Goal: Task Accomplishment & Management: Use online tool/utility

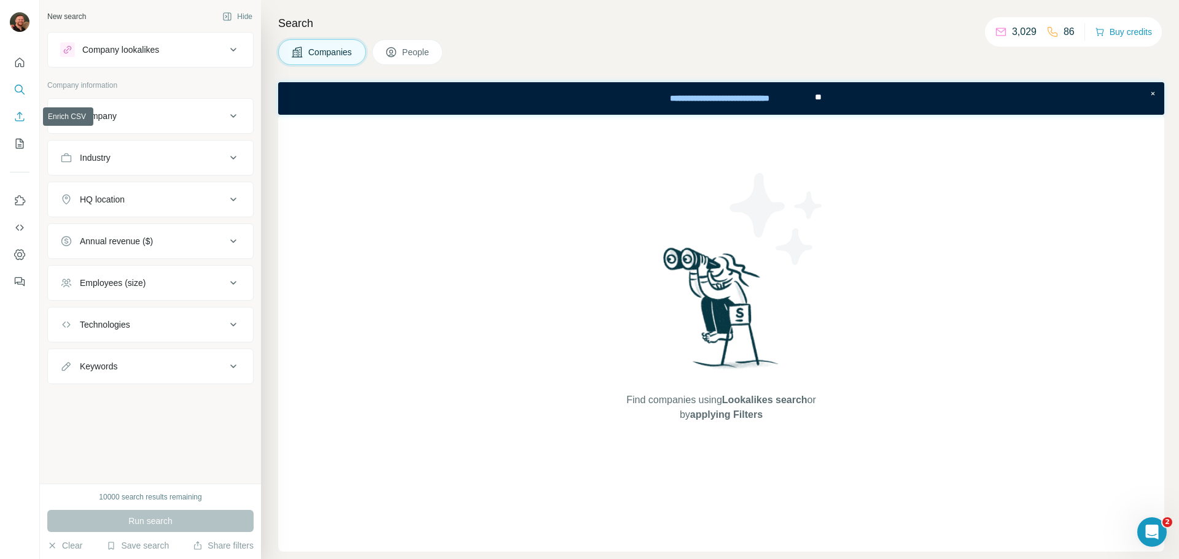
click at [21, 114] on icon "Enrich CSV" at bounding box center [20, 117] width 12 height 12
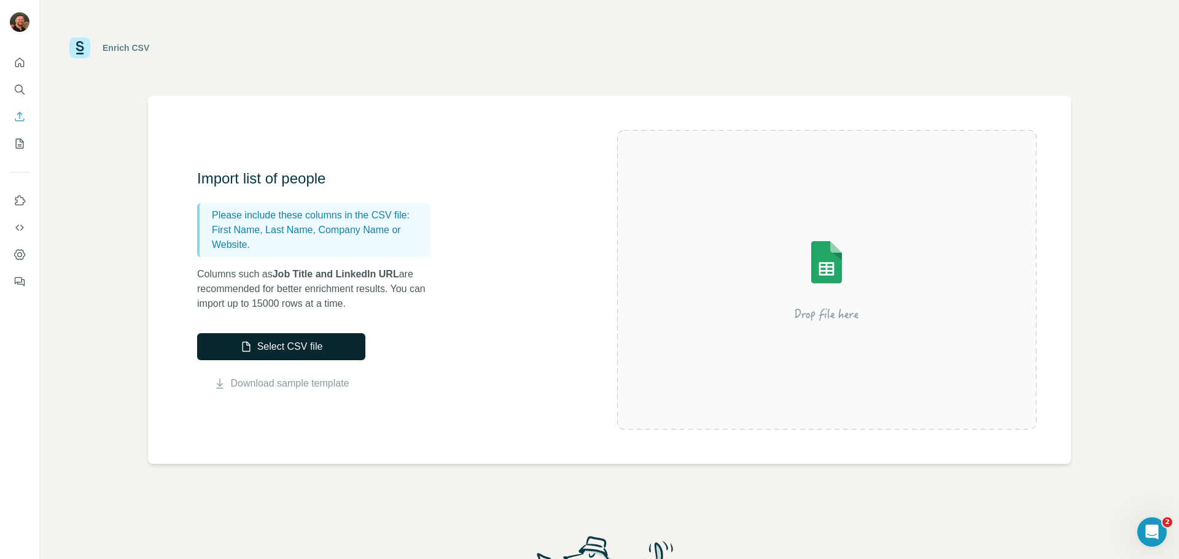
click at [308, 352] on button "Select CSV file" at bounding box center [281, 346] width 168 height 27
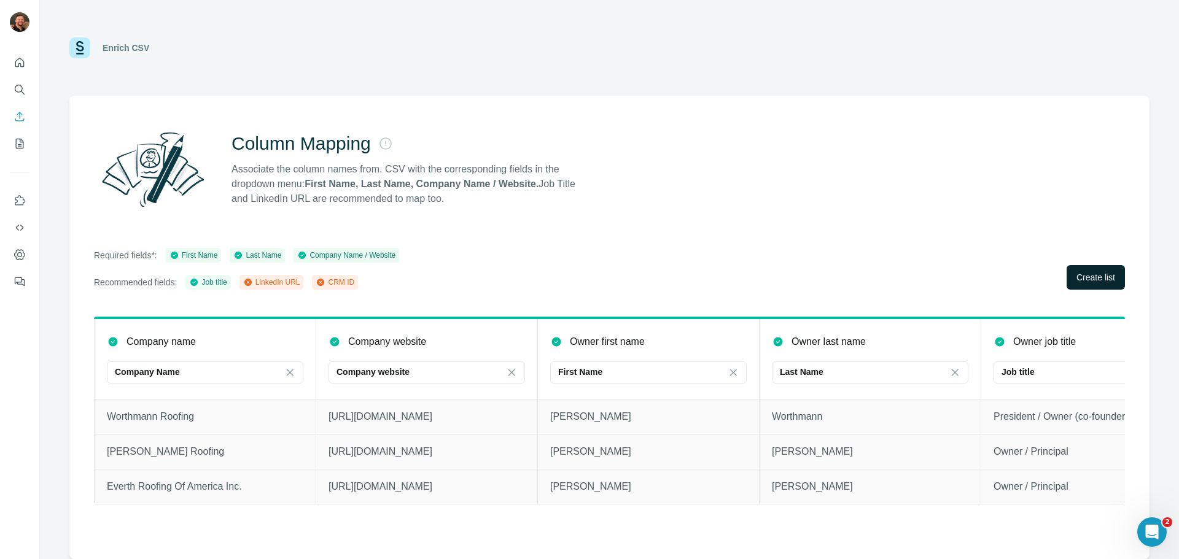
click at [1095, 281] on span "Create list" at bounding box center [1095, 277] width 39 height 12
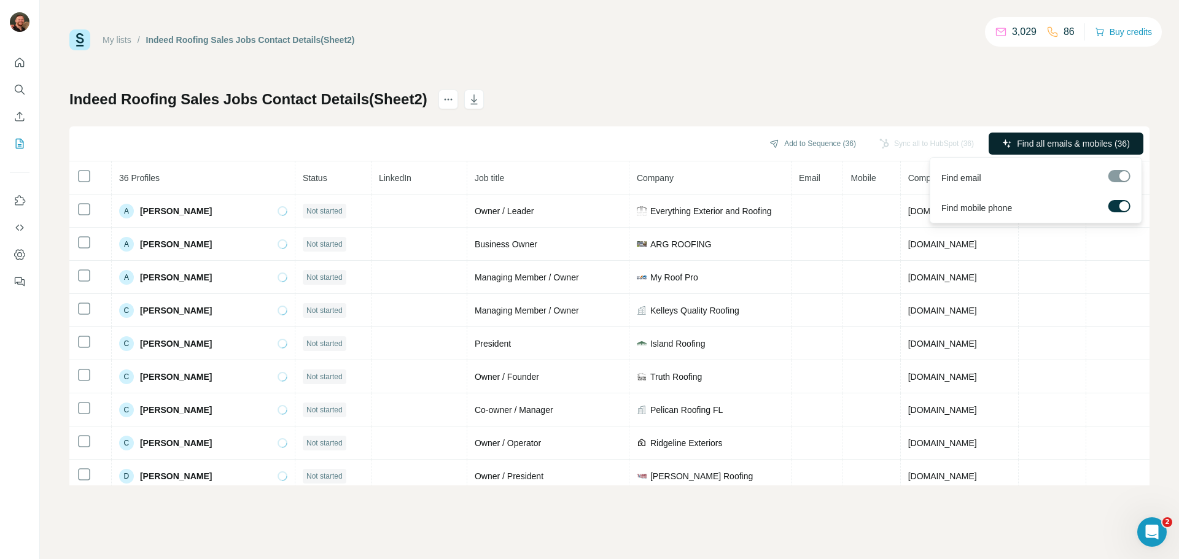
click at [1037, 142] on span "Find all emails & mobiles (36)" at bounding box center [1073, 144] width 113 height 12
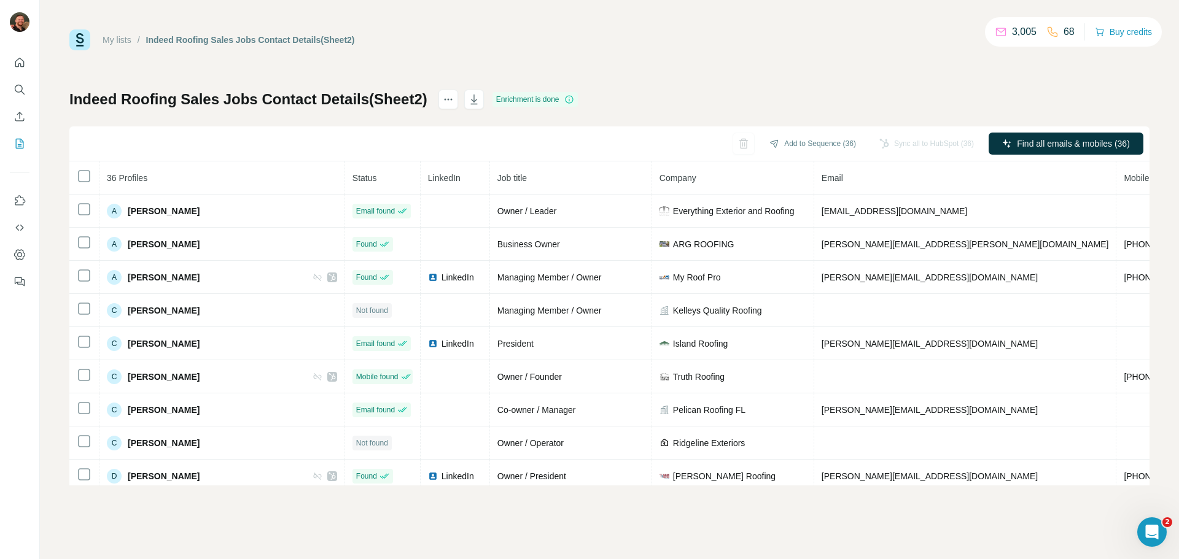
click at [902, 142] on div "Sync all to HubSpot (36)" at bounding box center [927, 144] width 112 height 22
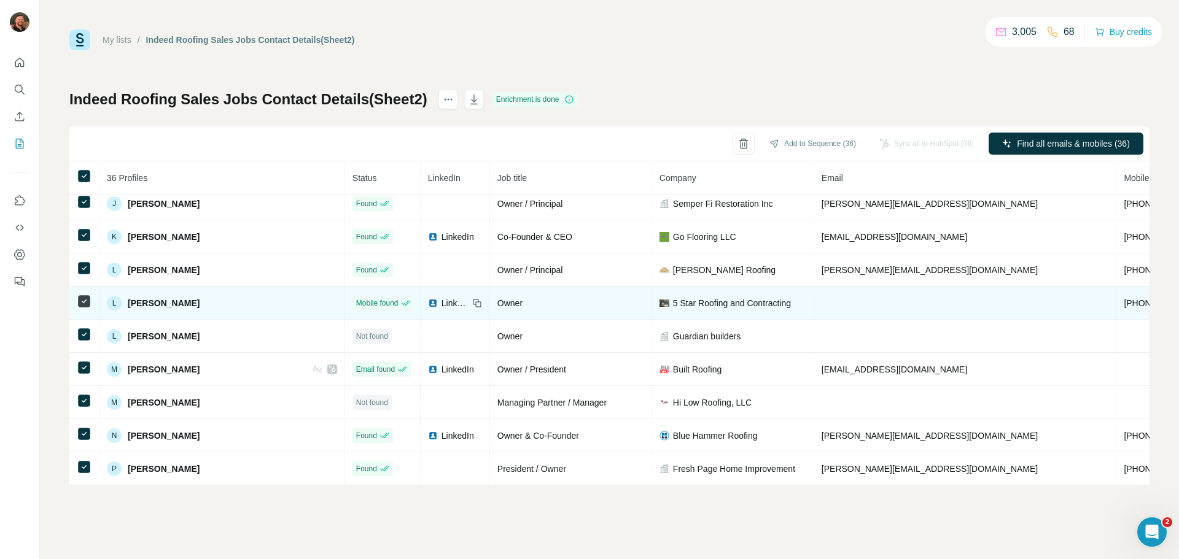
scroll to position [909, 0]
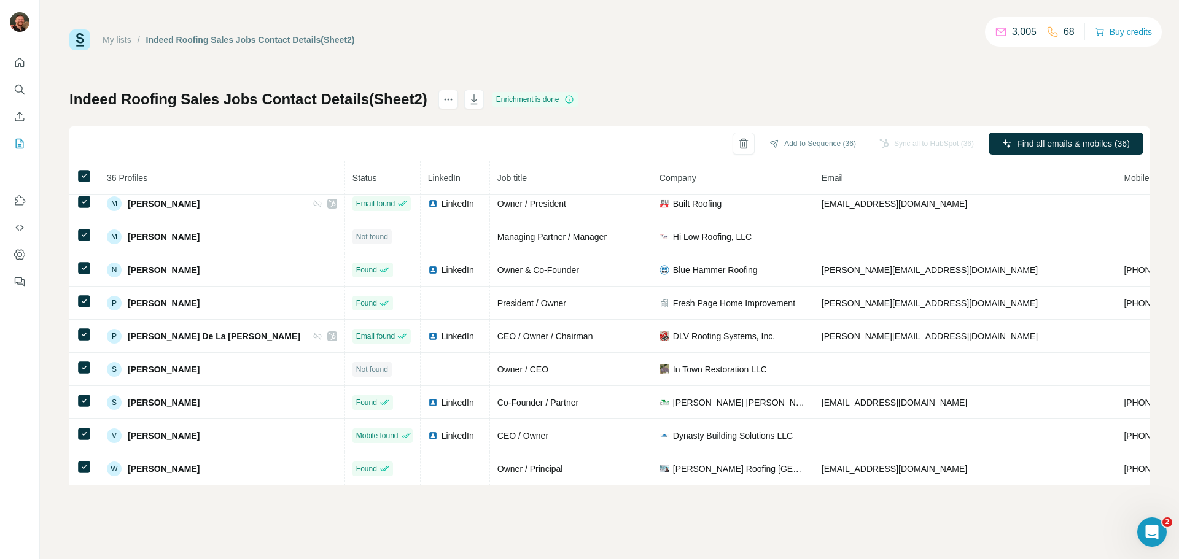
click at [721, 88] on div "My lists / Indeed Roofing Sales Jobs Contact Details(Sheet2) 3,005 68 Buy credi…" at bounding box center [609, 257] width 1080 height 456
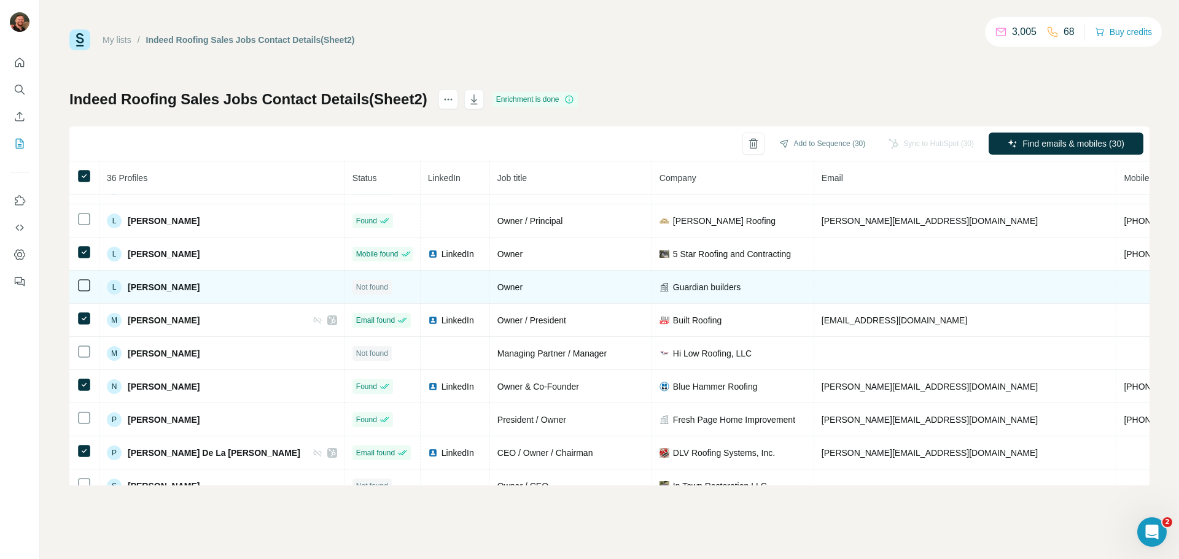
scroll to position [663, 0]
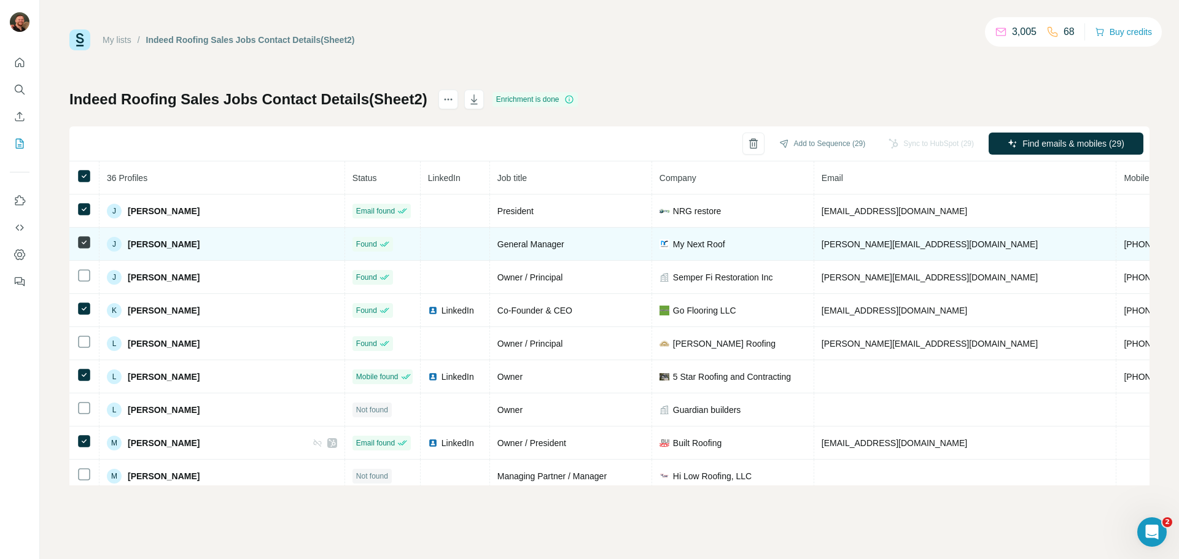
click at [87, 250] on td at bounding box center [84, 244] width 30 height 33
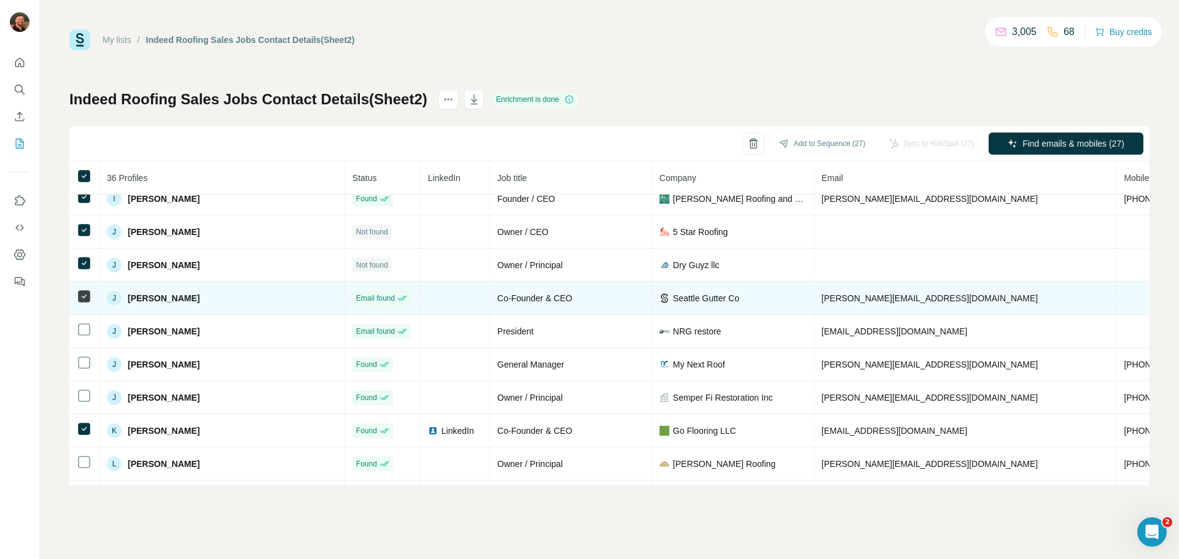
scroll to position [540, 0]
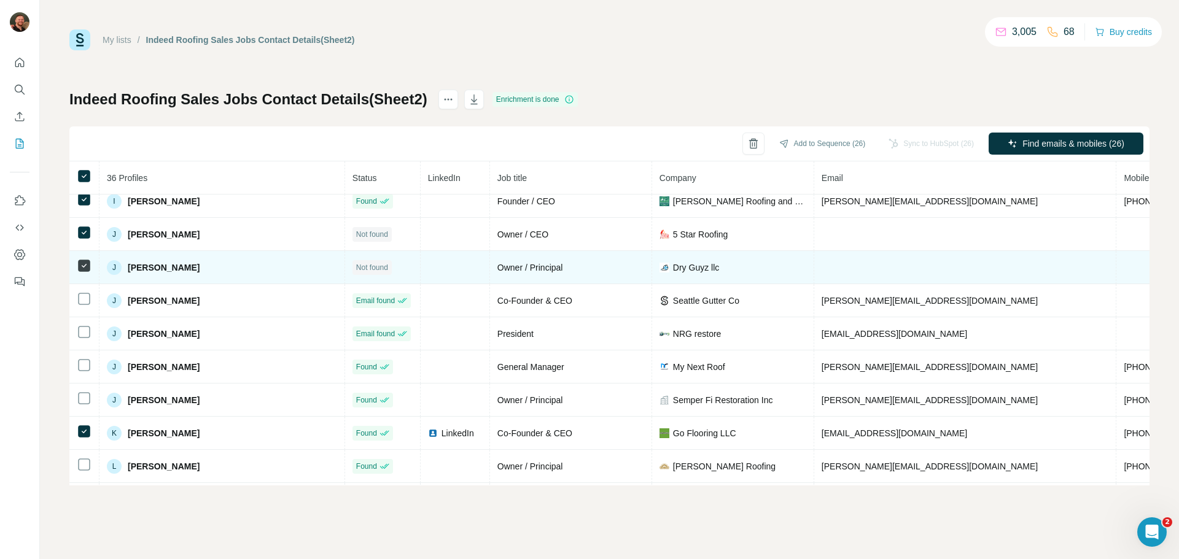
click at [83, 273] on td at bounding box center [84, 267] width 30 height 33
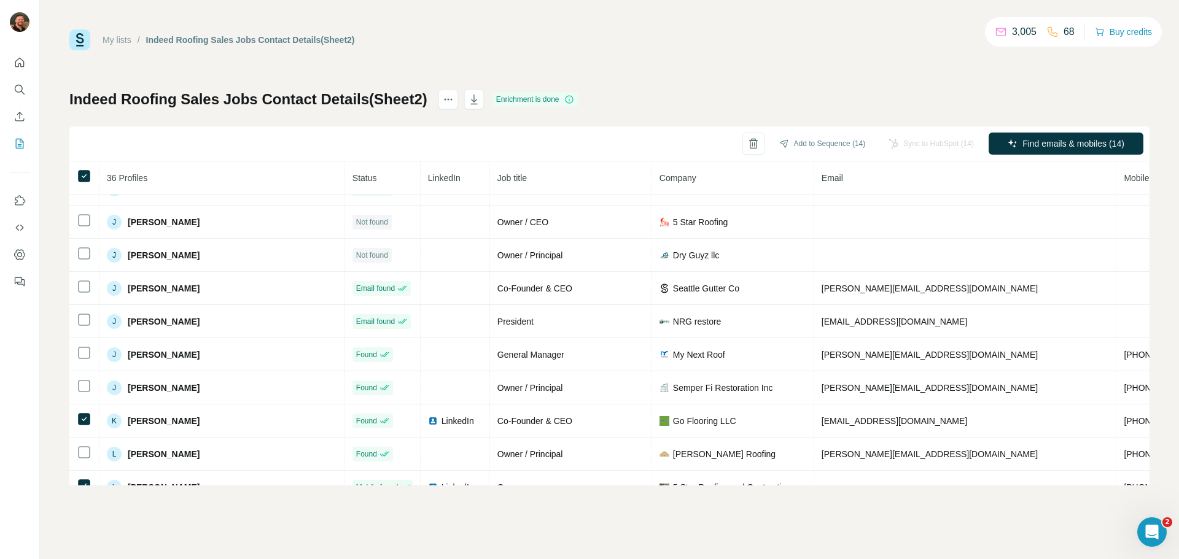
scroll to position [909, 0]
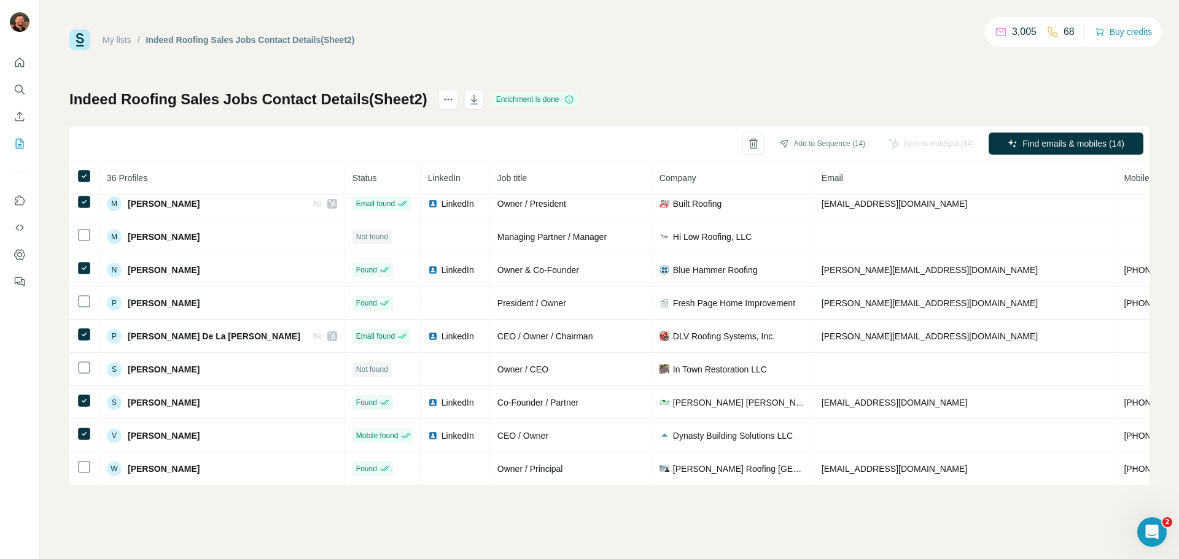
click at [923, 144] on div "Sync to HubSpot (14)" at bounding box center [931, 144] width 103 height 22
drag, startPoint x: 919, startPoint y: 148, endPoint x: 917, endPoint y: 134, distance: 14.2
click at [920, 144] on div "Sync to HubSpot (14)" at bounding box center [931, 144] width 103 height 22
click at [926, 137] on div "Sync to HubSpot (14)" at bounding box center [931, 144] width 103 height 22
click at [922, 136] on div "Sync to HubSpot (14)" at bounding box center [931, 144] width 103 height 22
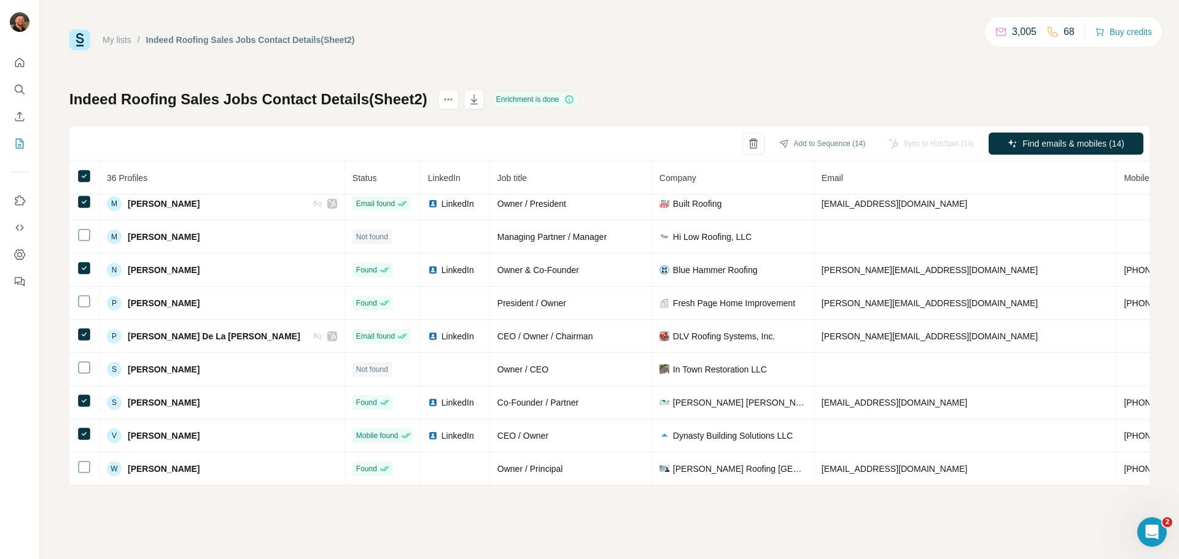
click at [926, 136] on div "Sync to HubSpot (14)" at bounding box center [931, 144] width 103 height 22
drag, startPoint x: 926, startPoint y: 137, endPoint x: 931, endPoint y: 125, distance: 12.7
click at [930, 126] on div "Indeed Roofing Sales Jobs Contact Details(Sheet2) Enrichment is done Add to Seq…" at bounding box center [609, 288] width 1080 height 396
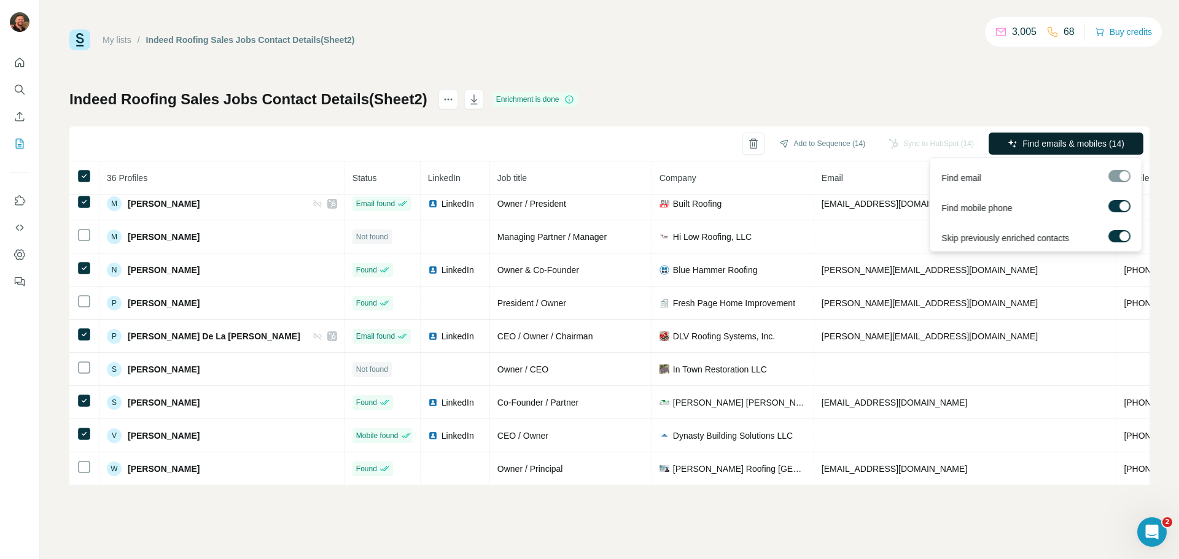
click at [1031, 147] on span "Find emails & mobiles (14)" at bounding box center [1073, 144] width 102 height 12
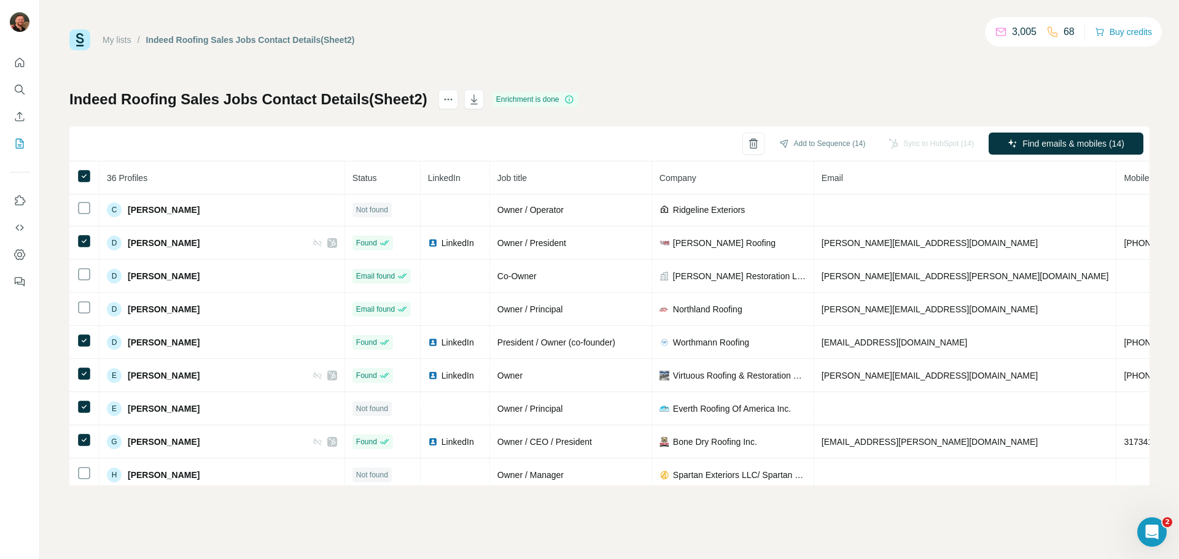
scroll to position [0, 0]
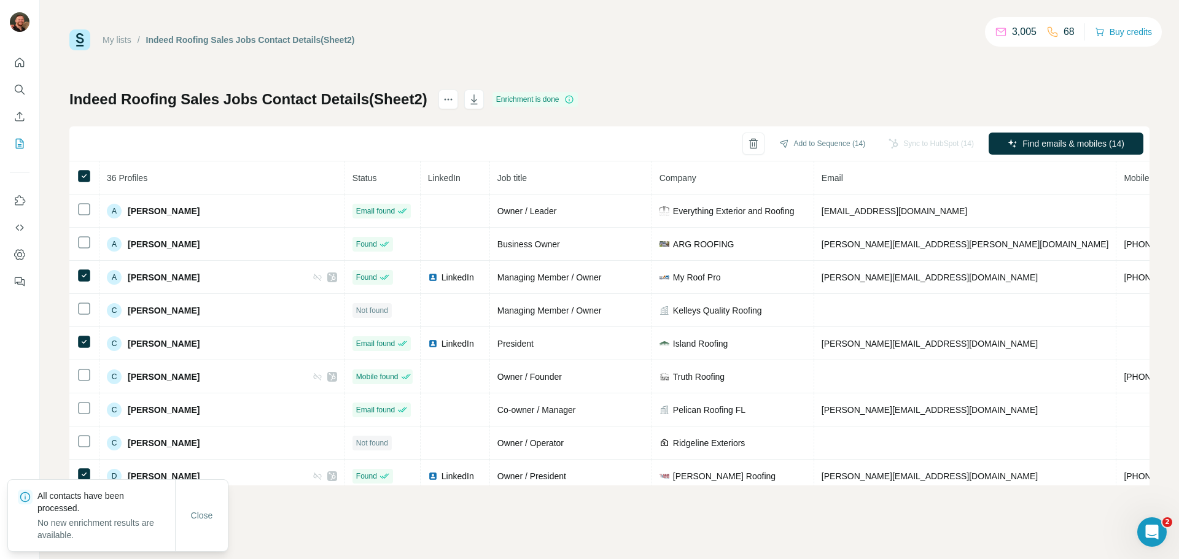
click at [91, 175] on th at bounding box center [84, 177] width 30 height 33
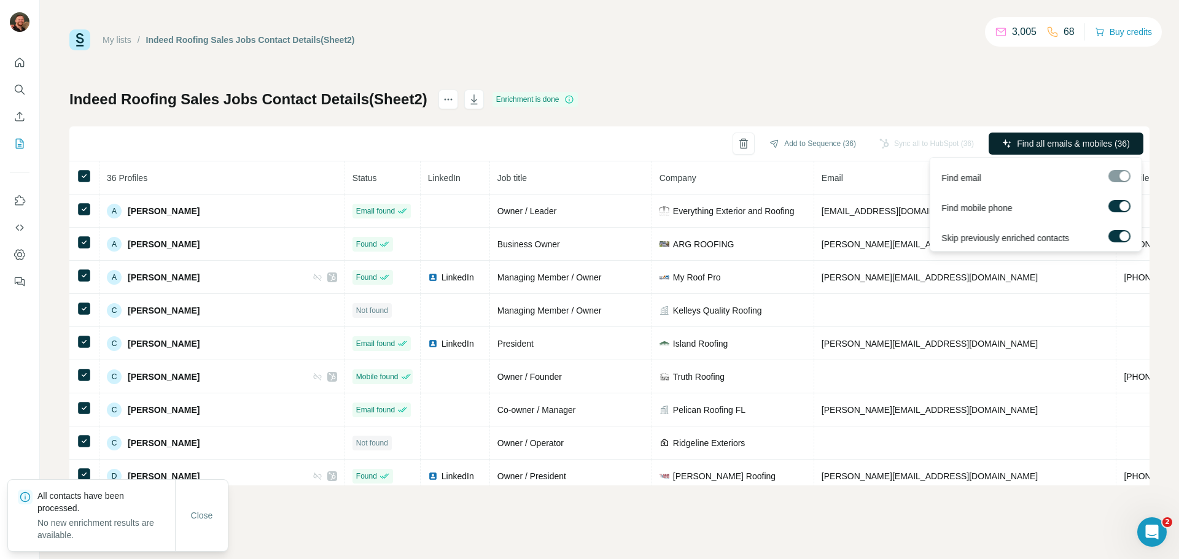
click at [1055, 140] on span "Find all emails & mobiles (36)" at bounding box center [1073, 144] width 113 height 12
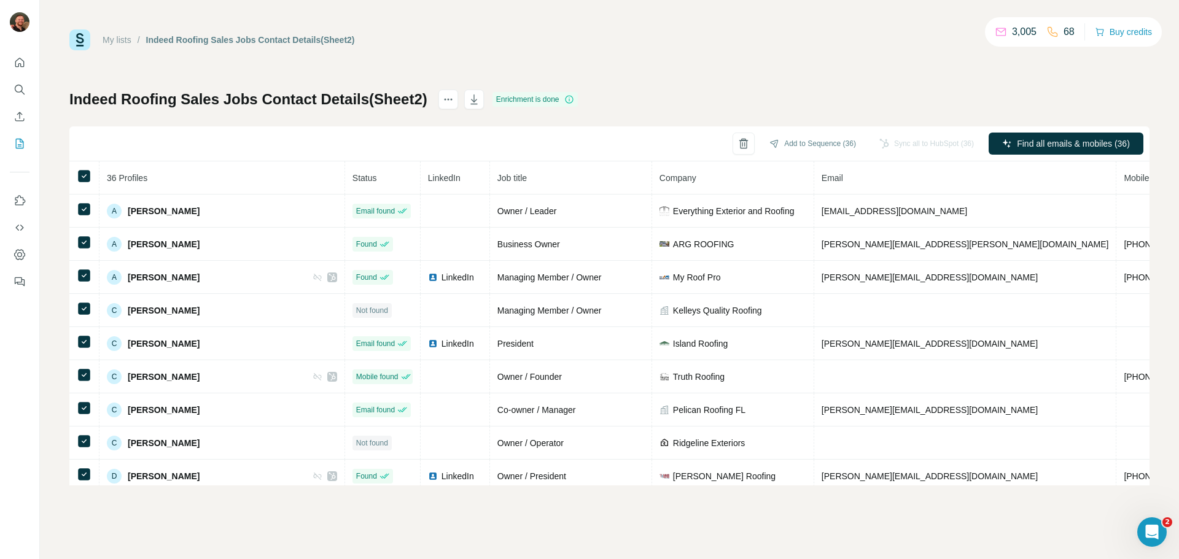
click at [706, 59] on div "My lists / Indeed Roofing Sales Jobs Contact Details(Sheet2) 3,005 68 Buy credi…" at bounding box center [609, 257] width 1080 height 456
click at [906, 149] on div "Sync all to HubSpot (36)" at bounding box center [927, 144] width 112 height 22
click at [907, 149] on div "Sync all to HubSpot (36)" at bounding box center [927, 144] width 112 height 22
click at [907, 91] on div "Indeed Roofing Sales Jobs Contact Details(Sheet2) Enrichment is done Add to Seq…" at bounding box center [609, 288] width 1080 height 396
click at [22, 253] on icon "Dashboard" at bounding box center [20, 255] width 12 height 12
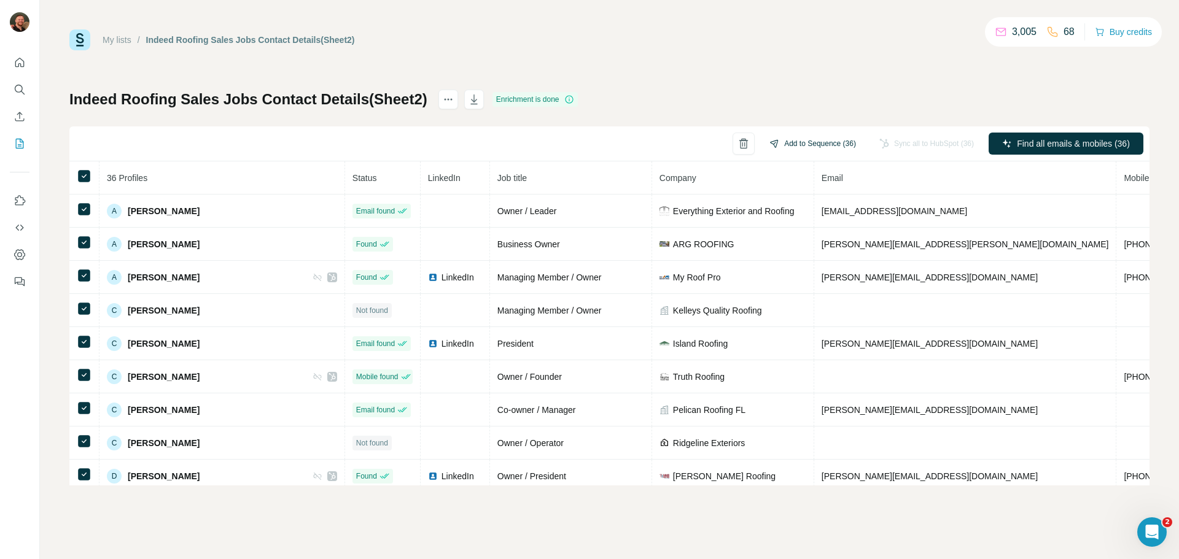
click at [794, 142] on button "Add to Sequence (36)" at bounding box center [813, 143] width 104 height 18
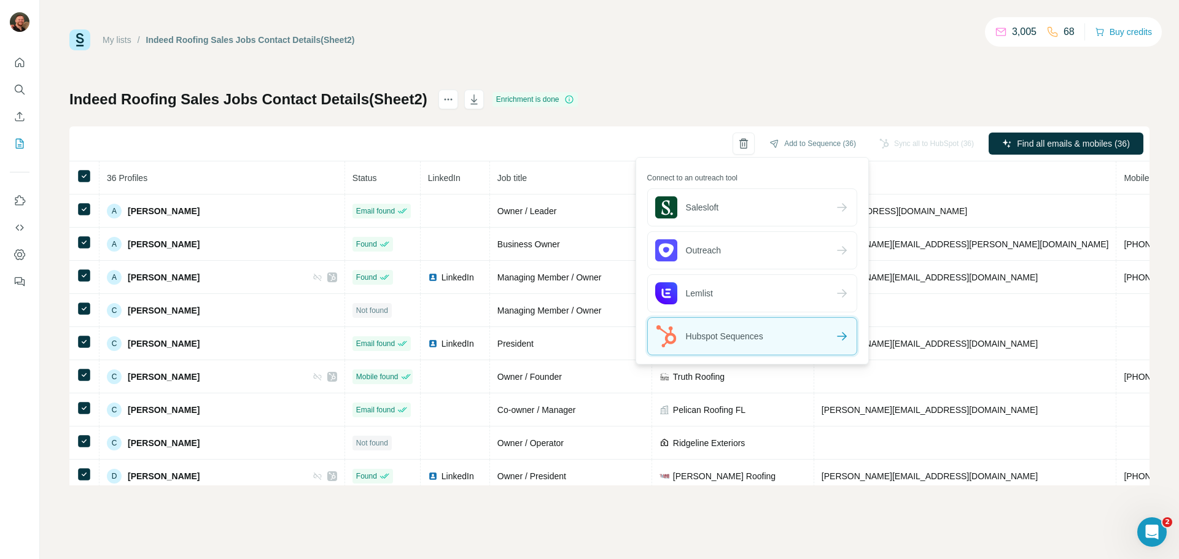
click at [783, 338] on div "Hubspot Sequences" at bounding box center [752, 336] width 209 height 37
click at [783, 332] on div "Hubspot Sequences" at bounding box center [752, 336] width 209 height 37
click at [781, 332] on div "Hubspot Sequences" at bounding box center [752, 336] width 209 height 37
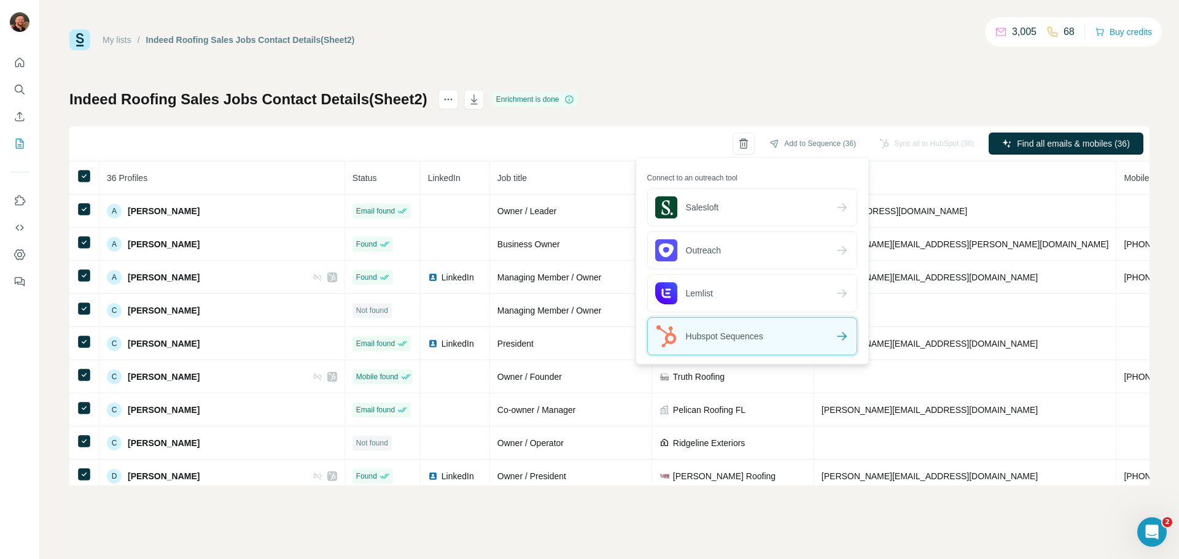
click at [781, 332] on div "Hubspot Sequences" at bounding box center [752, 336] width 209 height 37
click at [807, 338] on div "Hubspot Sequences" at bounding box center [752, 336] width 209 height 37
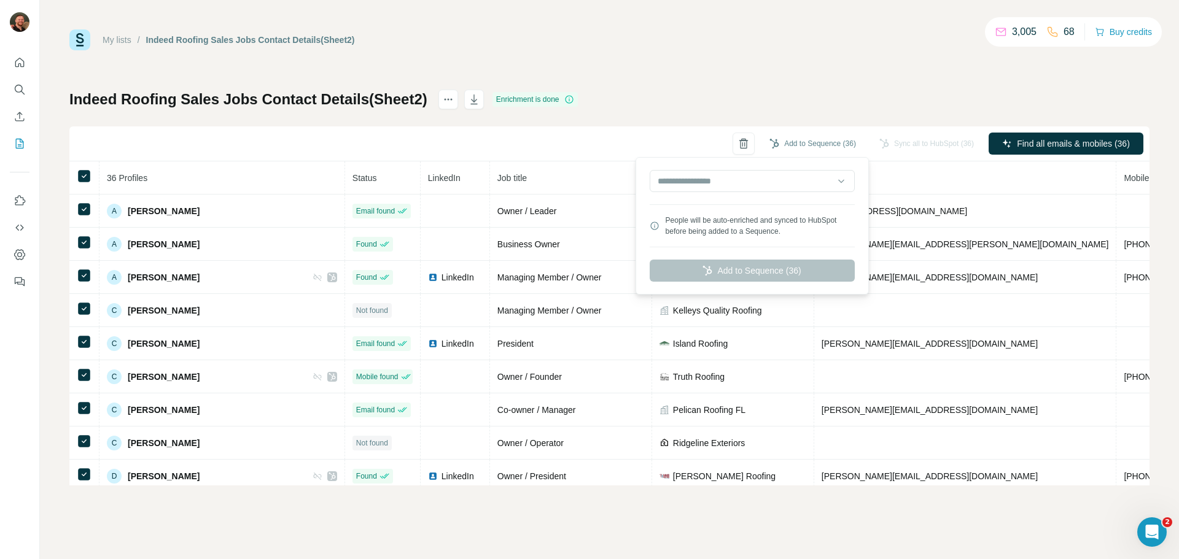
click at [701, 87] on div "My lists / Indeed Roofing Sales Jobs Contact Details(Sheet2) 3,005 68 Buy credi…" at bounding box center [609, 257] width 1080 height 456
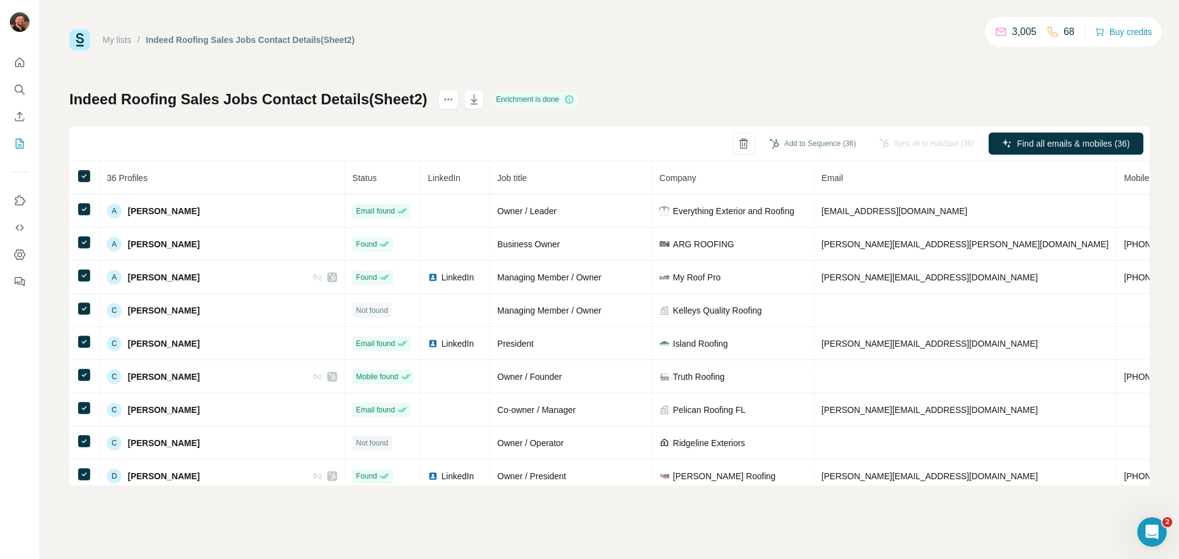
click at [669, 87] on div "My lists / Indeed Roofing Sales Jobs Contact Details(Sheet2) 3,005 68 Buy credi…" at bounding box center [609, 257] width 1080 height 456
click at [920, 141] on div "Sync all to HubSpot (36)" at bounding box center [927, 144] width 112 height 22
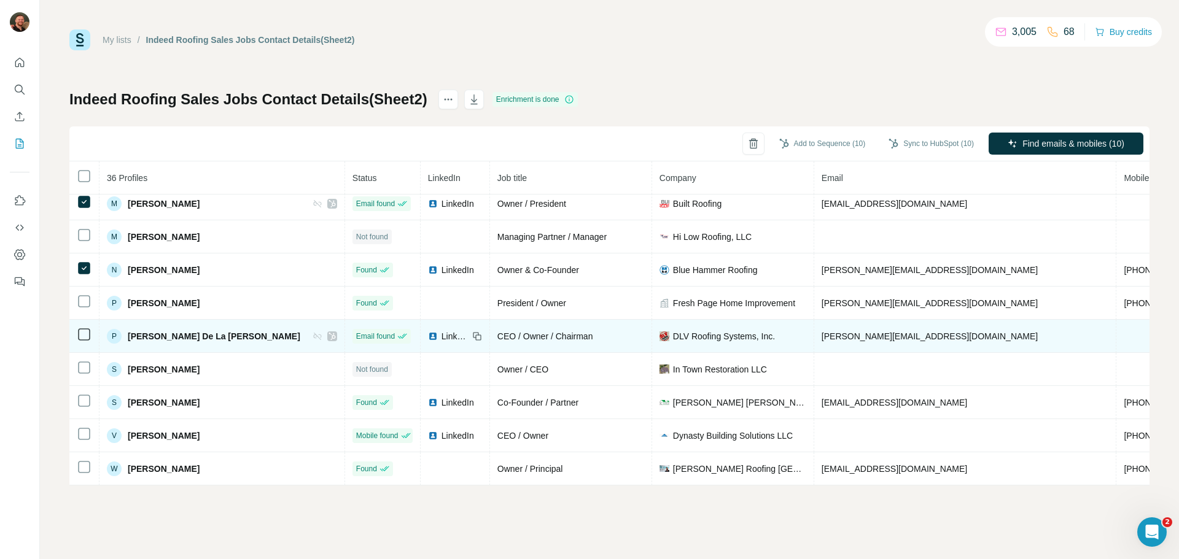
scroll to position [909, 0]
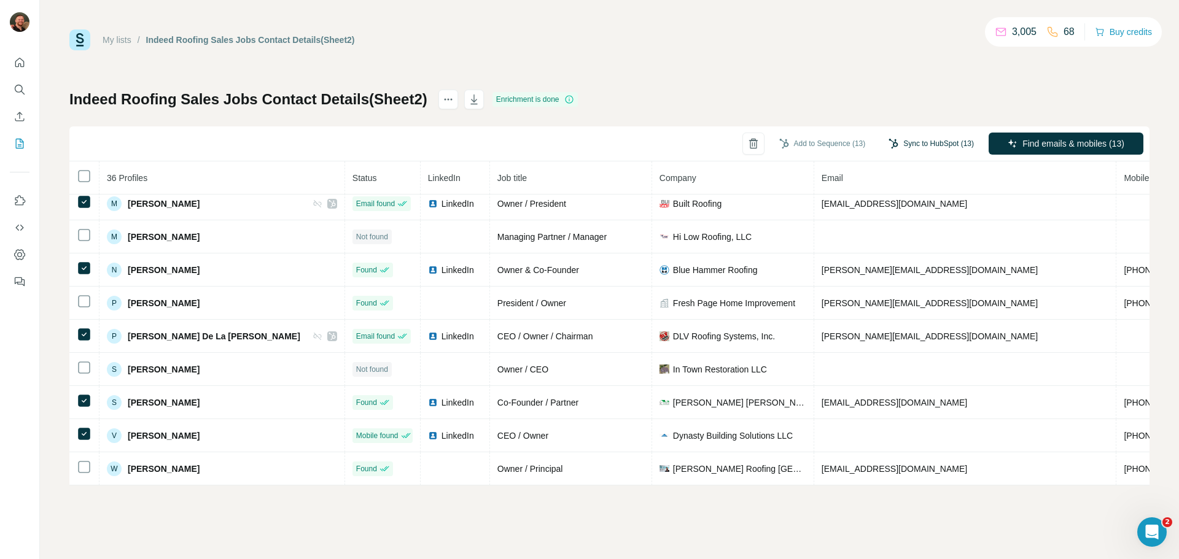
click at [909, 141] on button "Sync to HubSpot (13)" at bounding box center [931, 143] width 103 height 18
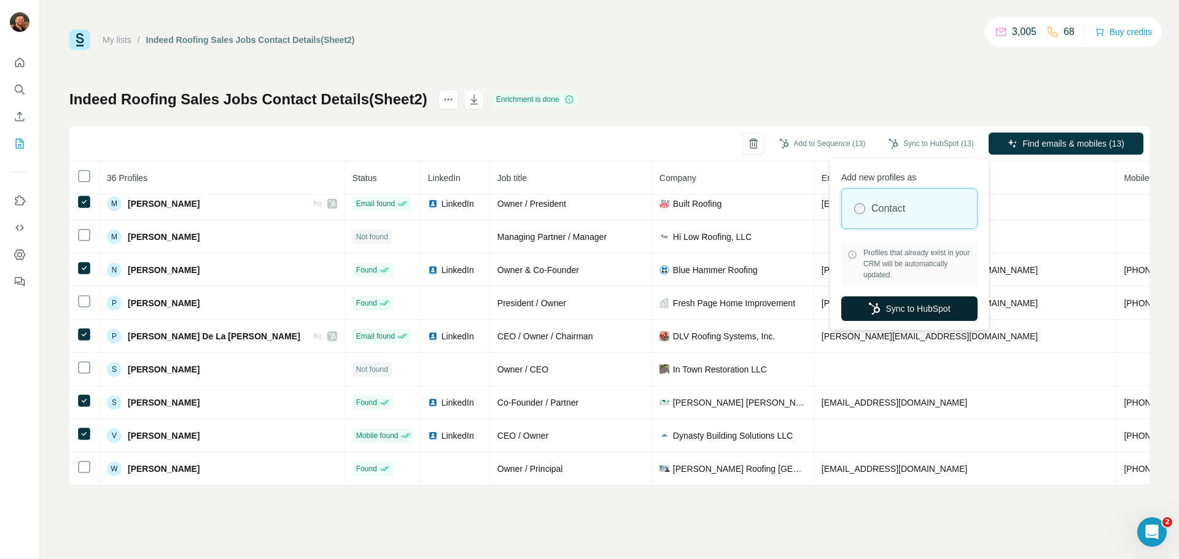
click at [912, 310] on button "Sync to HubSpot" at bounding box center [909, 309] width 136 height 25
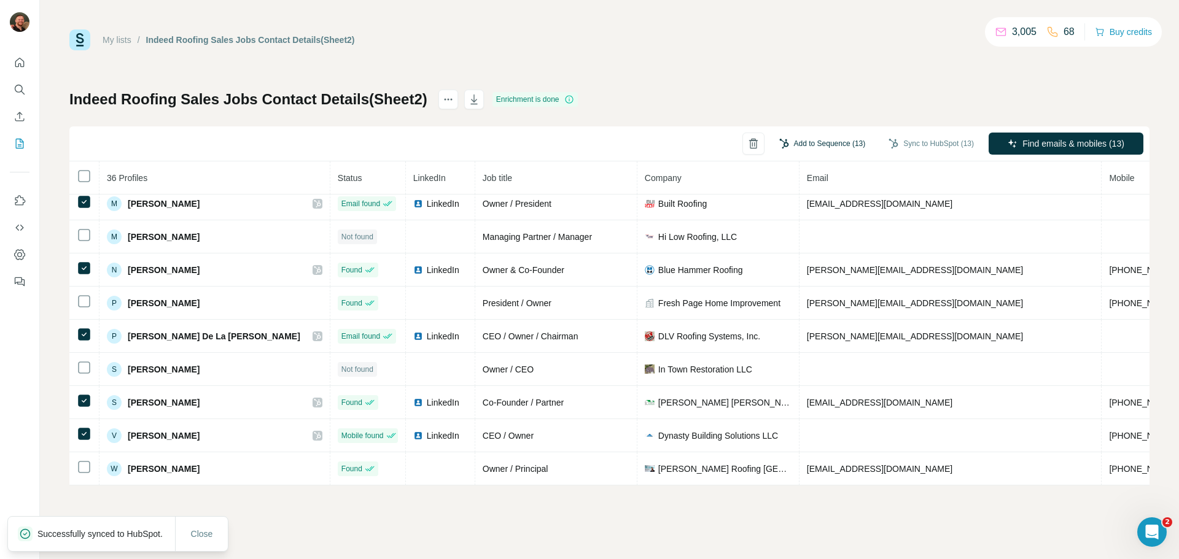
click at [833, 142] on button "Add to Sequence (13)" at bounding box center [823, 143] width 104 height 18
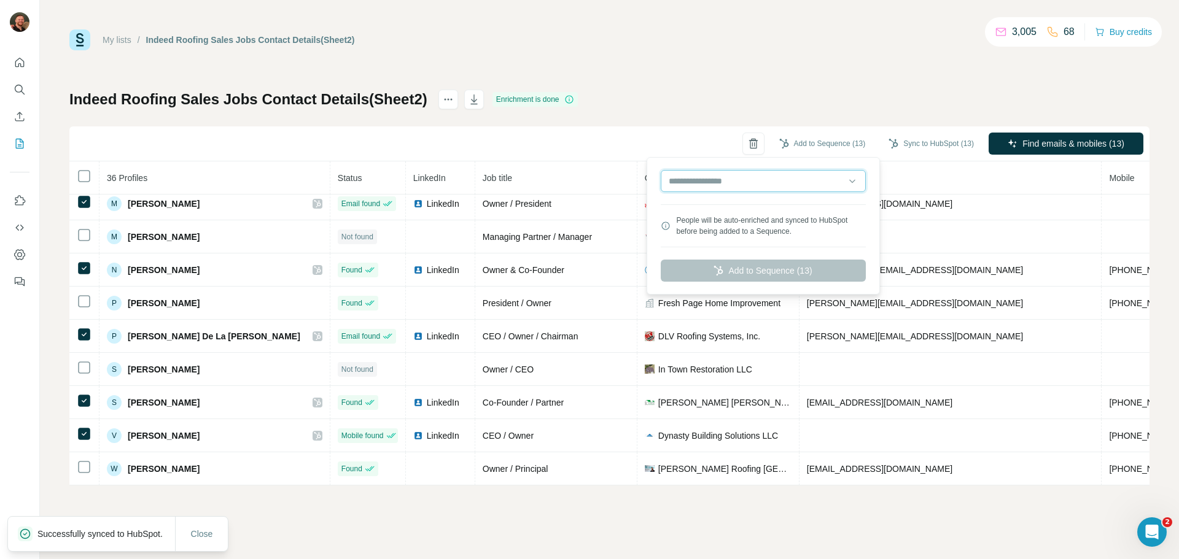
click at [852, 184] on input "text" at bounding box center [763, 181] width 205 height 22
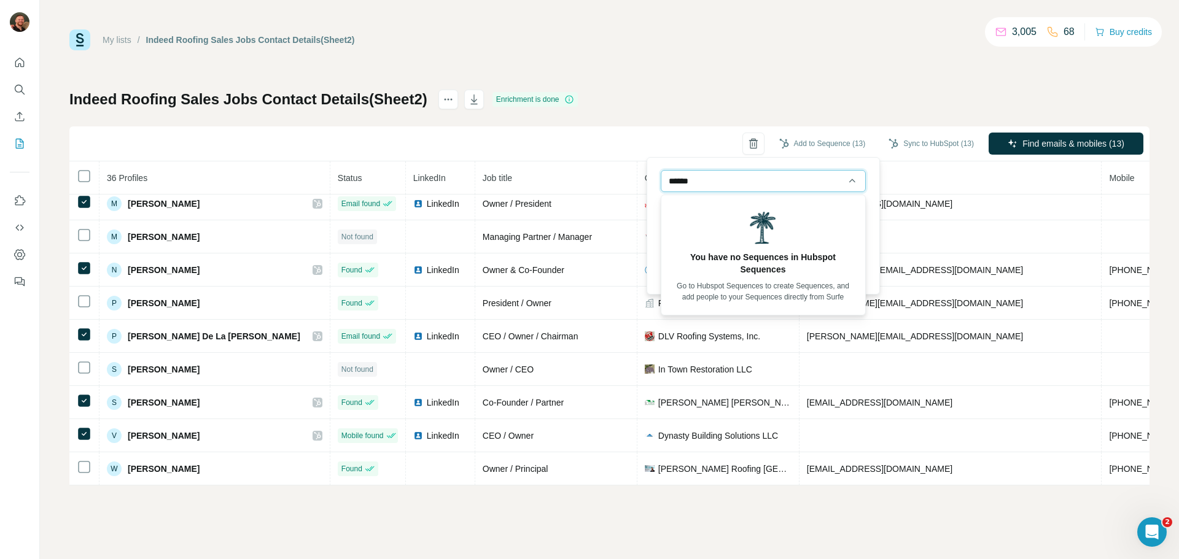
click at [847, 185] on input "******" at bounding box center [763, 181] width 205 height 22
type input "******"
click at [866, 220] on div "****** People will be auto-enriched and synced to HubSpot before being added to…" at bounding box center [763, 225] width 227 height 131
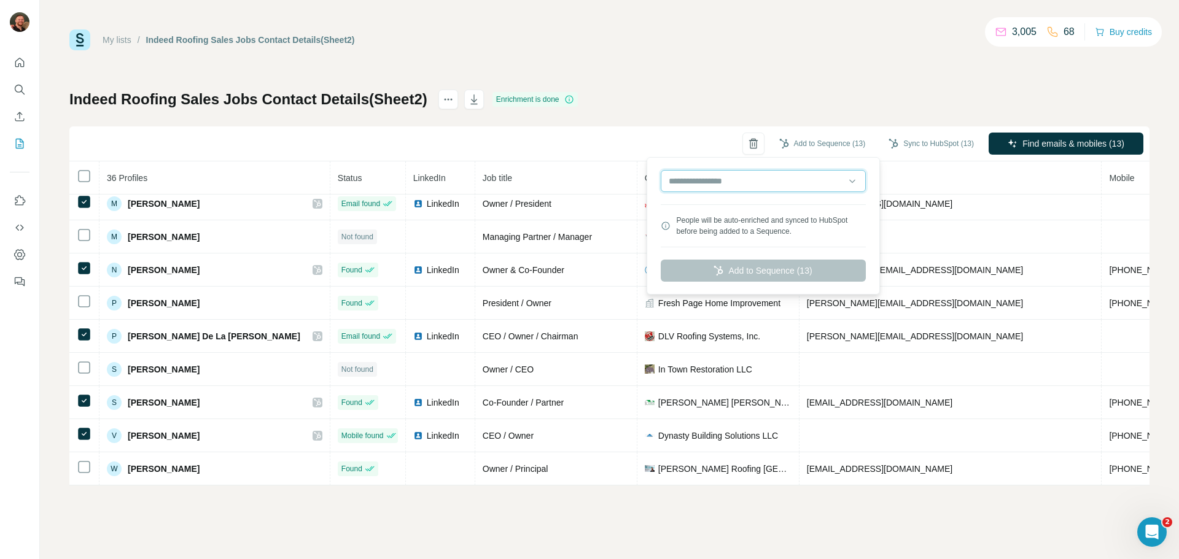
click at [824, 188] on input "text" at bounding box center [763, 181] width 205 height 22
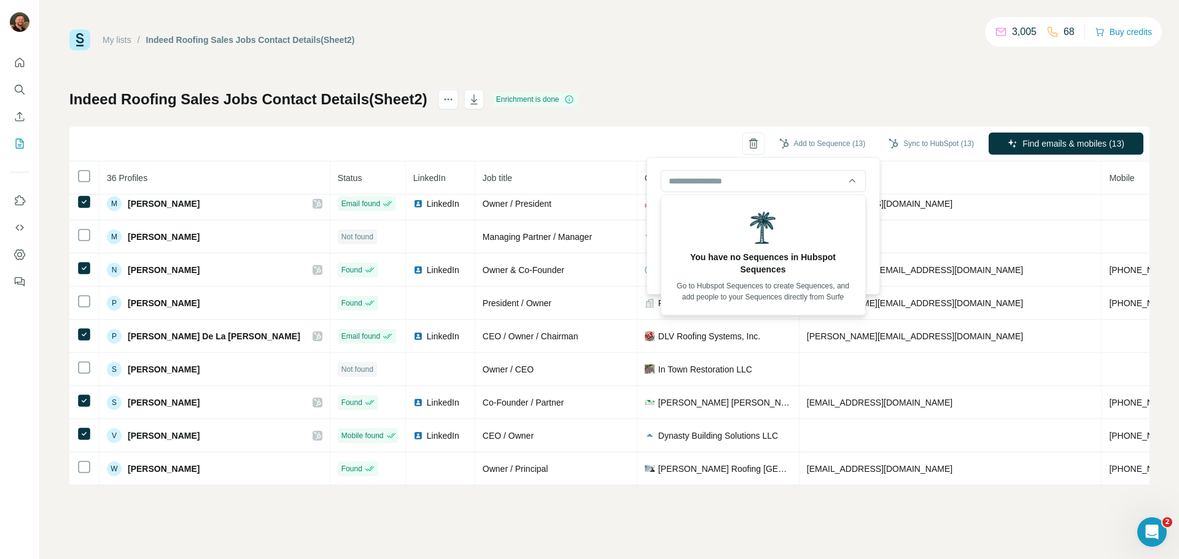
click at [748, 257] on h5 "You have no Sequences in Hubspot Sequences" at bounding box center [763, 263] width 184 height 25
click at [816, 244] on div "You have no Sequences in Hubspot Sequences Go to Hubspot Sequences to create Se…" at bounding box center [763, 255] width 199 height 115
click at [710, 114] on div "Indeed Roofing Sales Jobs Contact Details(Sheet2) Enrichment is done Add to Seq…" at bounding box center [609, 288] width 1080 height 396
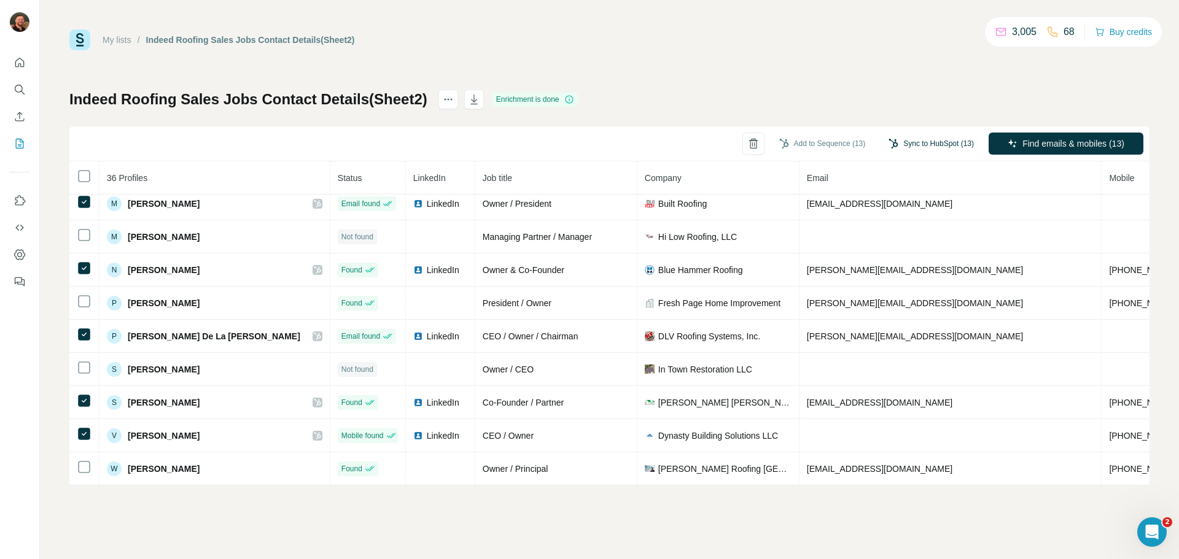
click at [945, 142] on button "Sync to HubSpot (13)" at bounding box center [931, 143] width 103 height 18
click at [906, 237] on button "Sync to HubSpot" at bounding box center [909, 236] width 136 height 25
